Goal: Task Accomplishment & Management: Manage account settings

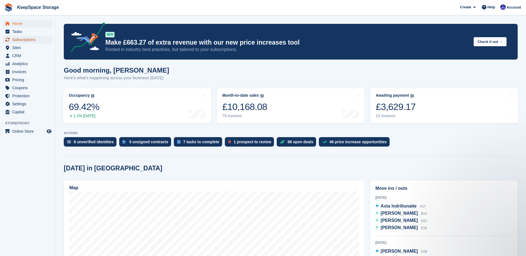
click at [29, 39] on span "Subscriptions" at bounding box center [28, 40] width 33 height 8
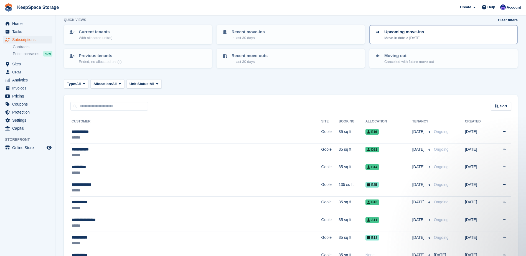
click at [450, 35] on div "Upcoming move-ins Move-in date > today" at bounding box center [444, 35] width 138 height 12
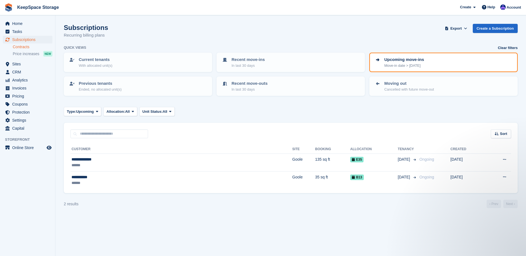
click at [23, 46] on link "Contracts" at bounding box center [33, 46] width 40 height 5
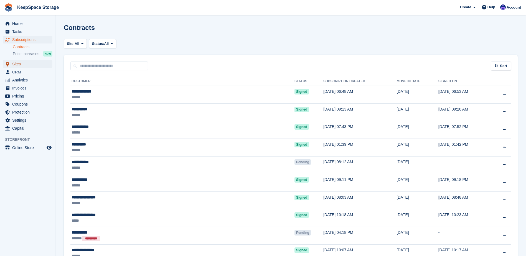
click at [27, 64] on span "Sites" at bounding box center [28, 64] width 33 height 8
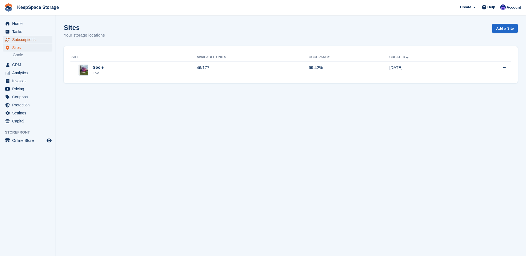
click at [28, 40] on span "Subscriptions" at bounding box center [28, 40] width 33 height 8
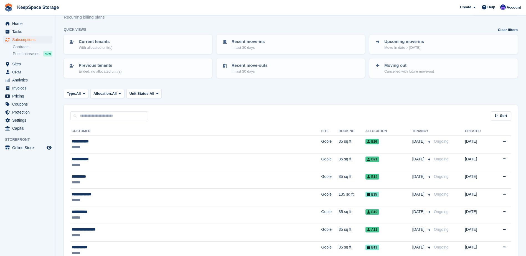
scroll to position [28, 0]
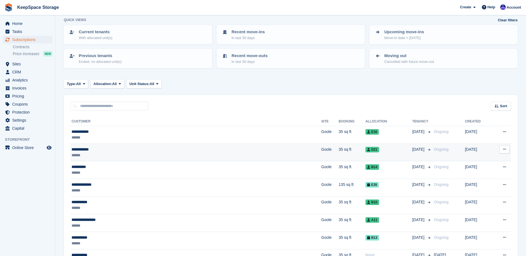
click at [161, 151] on div "**********" at bounding box center [146, 150] width 148 height 6
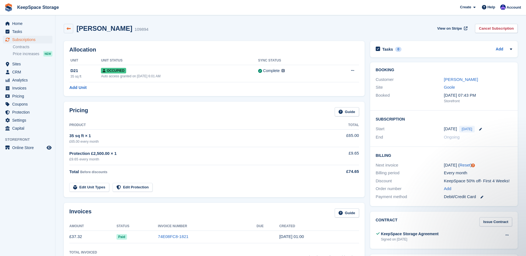
click at [72, 30] on link at bounding box center [68, 28] width 9 height 9
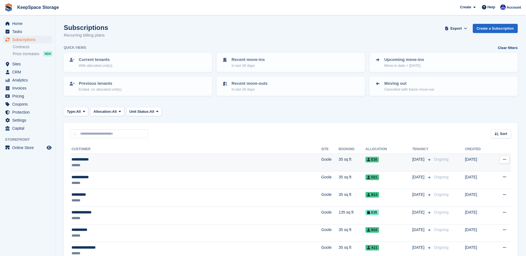
click at [144, 156] on td "**********" at bounding box center [195, 163] width 251 height 18
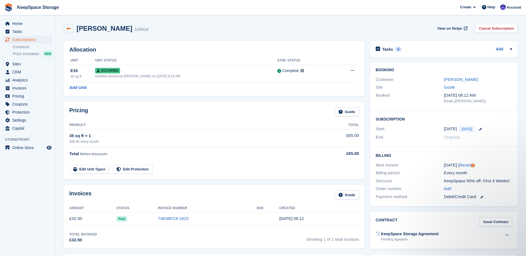
click at [66, 29] on link at bounding box center [68, 28] width 9 height 9
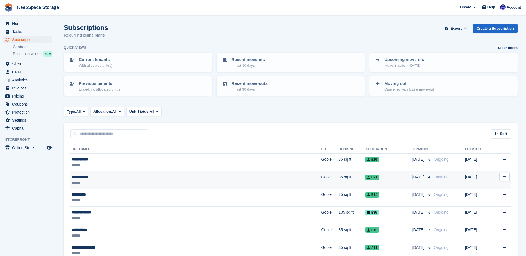
click at [124, 179] on div "**********" at bounding box center [146, 178] width 148 height 6
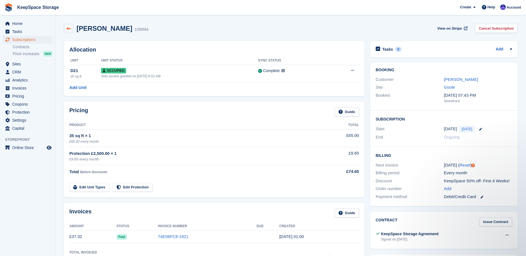
click at [69, 29] on icon at bounding box center [69, 29] width 4 height 4
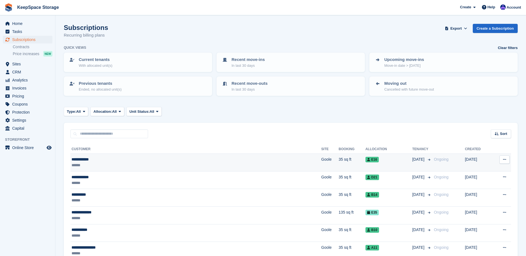
click at [129, 166] on div "******" at bounding box center [146, 166] width 148 height 6
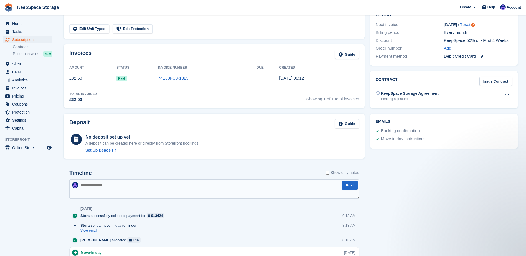
scroll to position [166, 0]
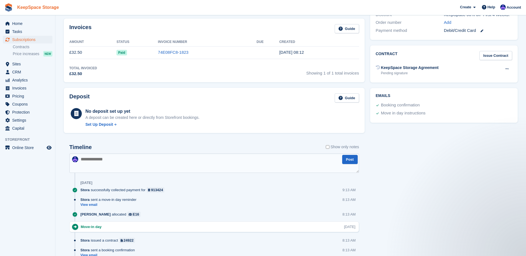
click at [37, 3] on link "KeepSpace Storage" at bounding box center [38, 7] width 46 height 9
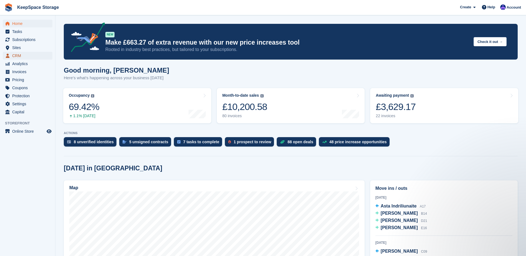
click at [25, 57] on span "CRM" at bounding box center [28, 56] width 33 height 8
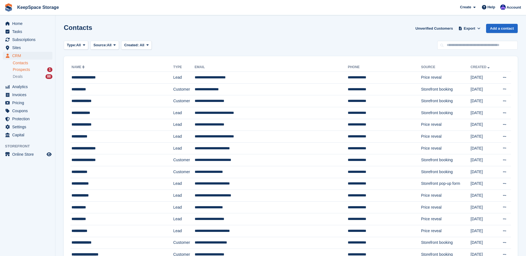
click at [36, 69] on div "Prospects 1" at bounding box center [33, 69] width 40 height 5
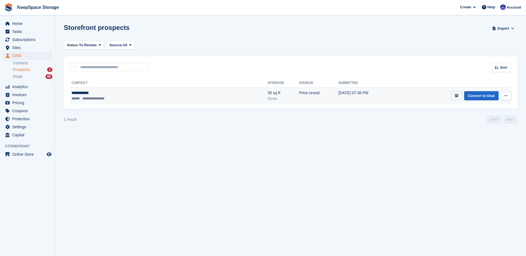
click at [457, 95] on icon "submit" at bounding box center [457, 96] width 4 height 4
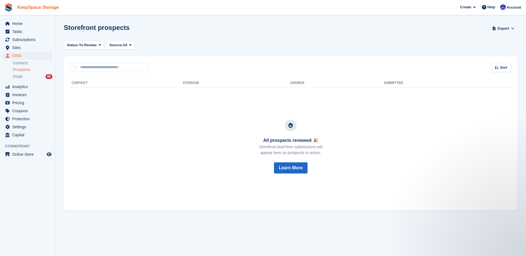
click at [39, 6] on link "KeepSpace Storage" at bounding box center [38, 7] width 46 height 9
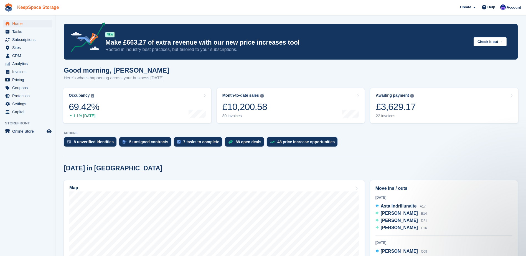
click at [28, 10] on link "KeepSpace Storage" at bounding box center [38, 7] width 46 height 9
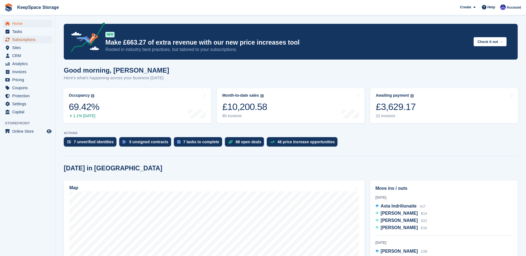
click at [39, 40] on span "Subscriptions" at bounding box center [28, 40] width 33 height 8
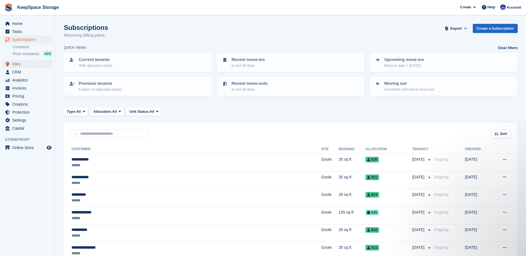
click at [31, 64] on span "Sites" at bounding box center [28, 64] width 33 height 8
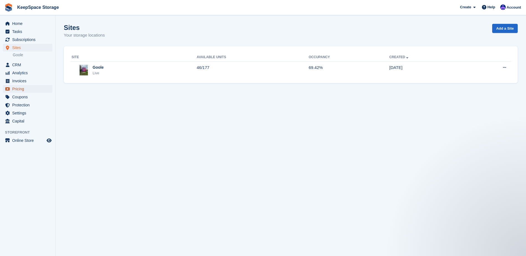
click at [31, 88] on span "Pricing" at bounding box center [28, 89] width 33 height 8
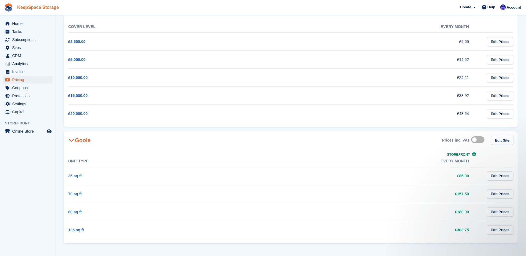
click at [27, 6] on link "KeepSpace Storage" at bounding box center [38, 7] width 46 height 9
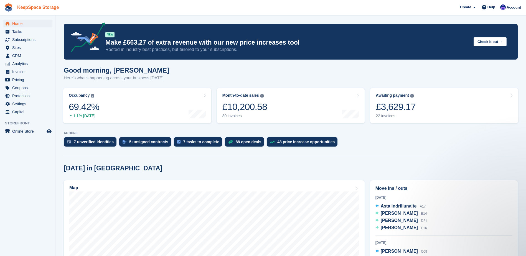
click at [38, 5] on link "KeepSpace Storage" at bounding box center [38, 7] width 46 height 9
